Goal: Task Accomplishment & Management: Manage account settings

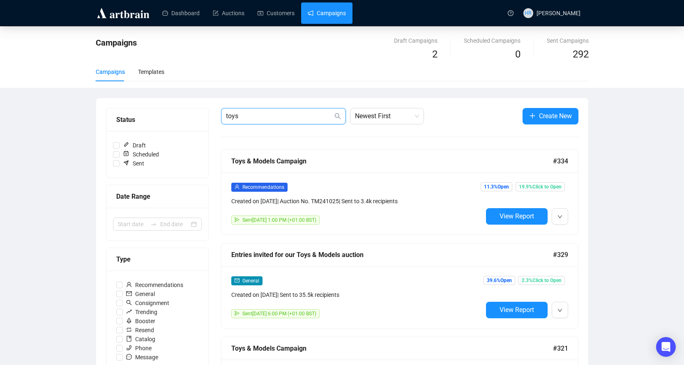
drag, startPoint x: 240, startPoint y: 115, endPoint x: 171, endPoint y: 99, distance: 70.9
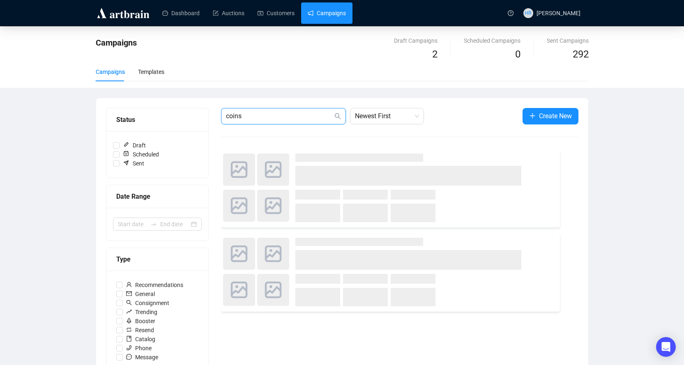
type input "coins"
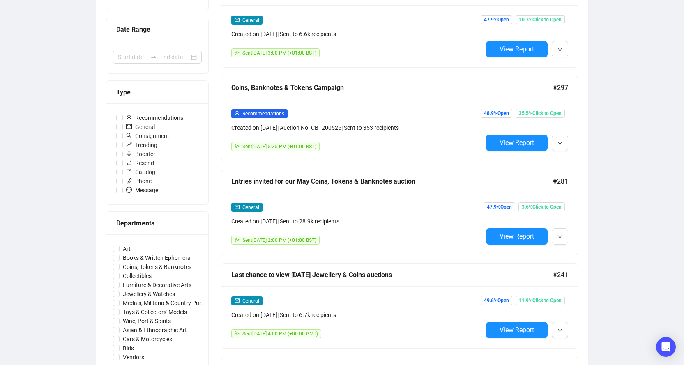
scroll to position [205, 0]
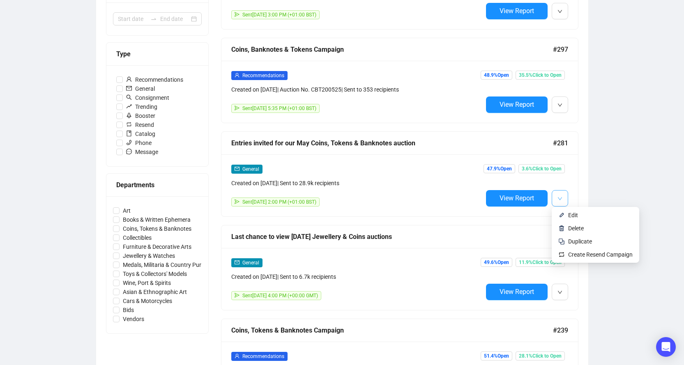
click at [560, 198] on icon "down" at bounding box center [560, 198] width 5 height 5
click at [565, 238] on li "Duplicate" at bounding box center [595, 241] width 84 height 13
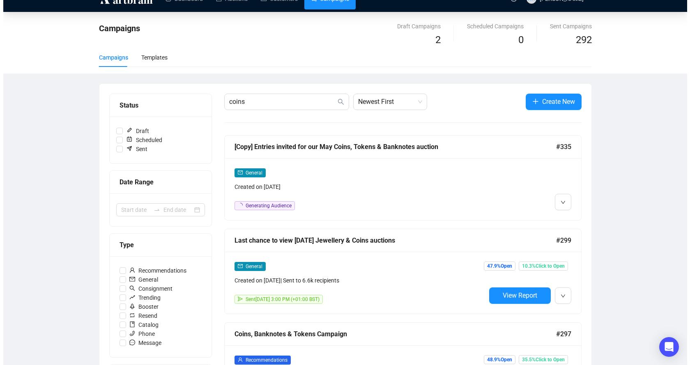
scroll to position [0, 0]
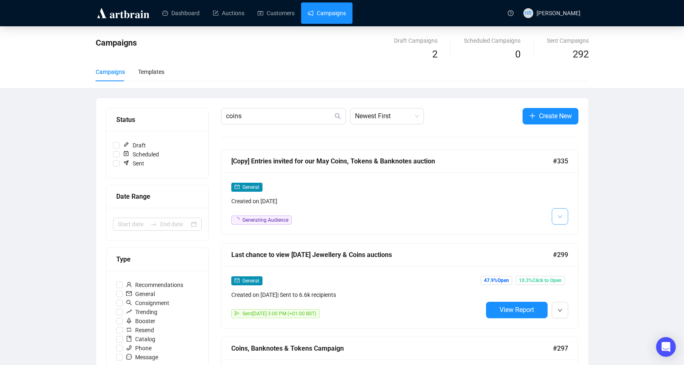
click at [562, 215] on icon "down" at bounding box center [560, 216] width 5 height 5
click at [558, 233] on li "Edit" at bounding box center [575, 234] width 44 height 13
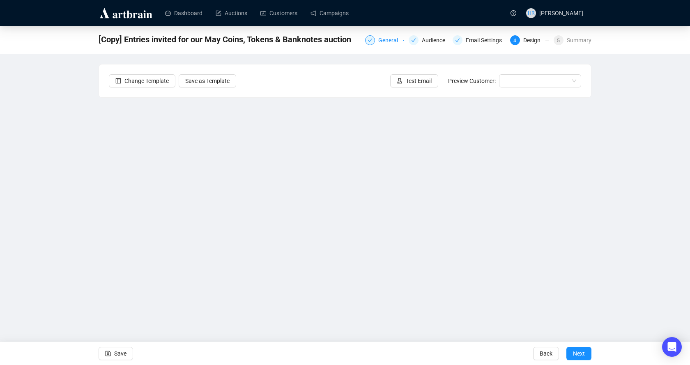
click at [379, 38] on div "General" at bounding box center [390, 40] width 25 height 10
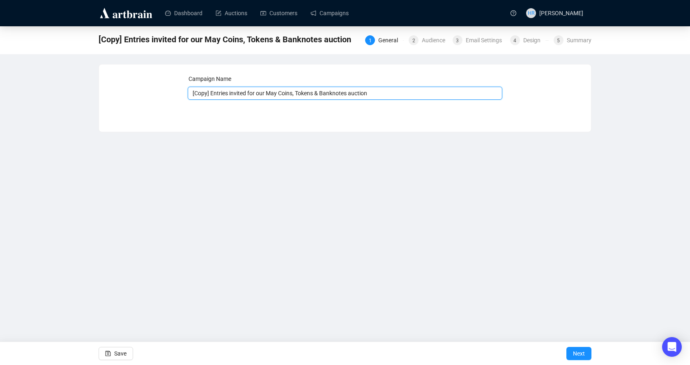
drag, startPoint x: 211, startPoint y: 96, endPoint x: 50, endPoint y: 99, distance: 161.1
click at [51, 99] on div "[Copy] Entries invited for our May Coins, Tokens & Banknotes auction 1 General …" at bounding box center [345, 79] width 690 height 106
drag, startPoint x: 249, startPoint y: 94, endPoint x: 260, endPoint y: 92, distance: 11.2
click at [260, 92] on input "Entries invited for our May Coins, Tokens & Banknotes auction" at bounding box center [345, 93] width 315 height 13
type input "Entries invited for our November Coins, Tokens & Banknotes auction"
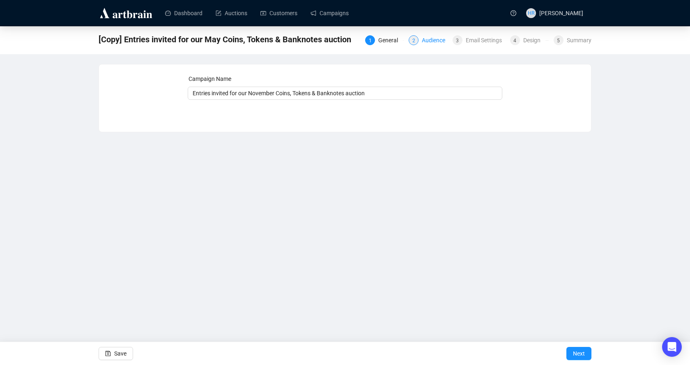
click at [429, 44] on div "Audience" at bounding box center [436, 40] width 28 height 10
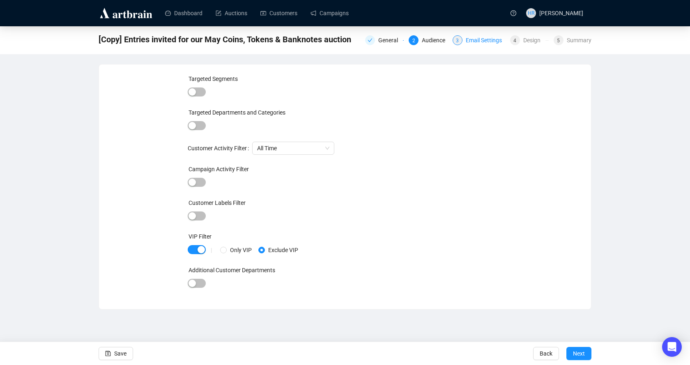
click at [464, 44] on div "3 Email Settings" at bounding box center [479, 40] width 53 height 10
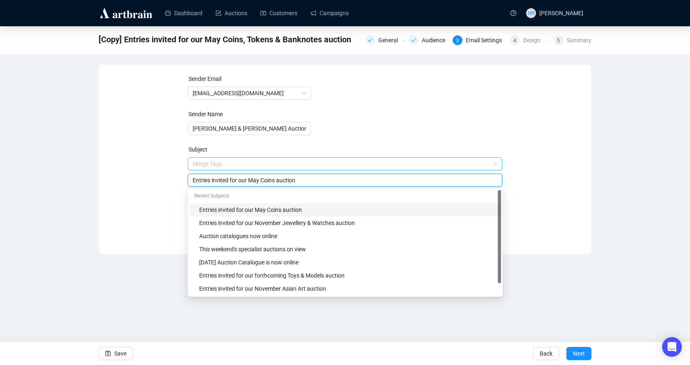
drag, startPoint x: 249, startPoint y: 164, endPoint x: 257, endPoint y: 163, distance: 7.8
click at [257, 163] on span "Merge Tags Entries invited for our May Coins auction" at bounding box center [345, 172] width 315 height 23
type input "Entries invited for our next Coins auction"
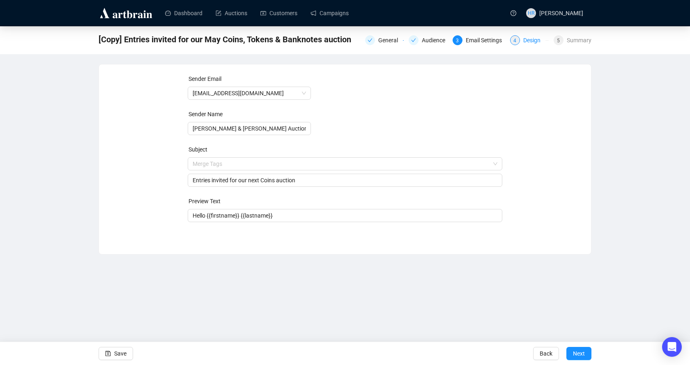
click at [546, 40] on div "Design" at bounding box center [534, 40] width 22 height 10
